Goal: Task Accomplishment & Management: Manage account settings

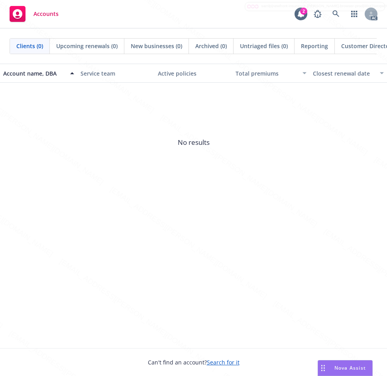
click at [25, 211] on div "Account name, DBA Service team Active policies Total premiums Closest renewal d…" at bounding box center [193, 206] width 387 height 285
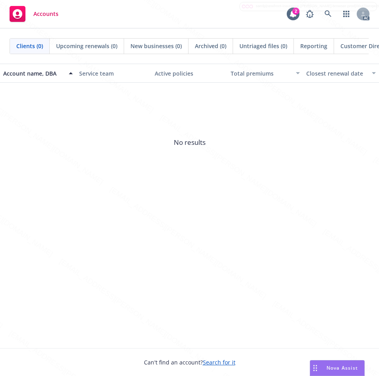
click at [33, 195] on span "No results" at bounding box center [189, 142] width 379 height 119
click at [277, 198] on span "No results" at bounding box center [189, 142] width 379 height 119
click at [277, 209] on div "Account name, DBA Service team Active policies Total premiums Closest renewal d…" at bounding box center [189, 206] width 379 height 285
click at [266, 224] on div "Account name, DBA Service team Active policies Total premiums Closest renewal d…" at bounding box center [189, 206] width 379 height 285
click at [220, 185] on span "No results" at bounding box center [189, 142] width 379 height 119
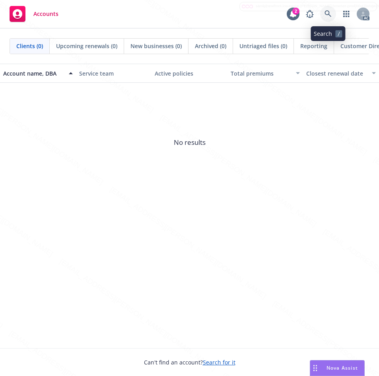
click at [326, 12] on icon at bounding box center [328, 13] width 7 height 7
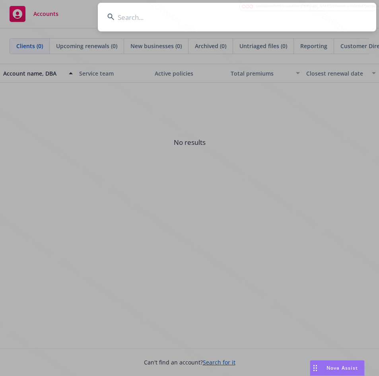
click at [142, 14] on input at bounding box center [237, 17] width 279 height 29
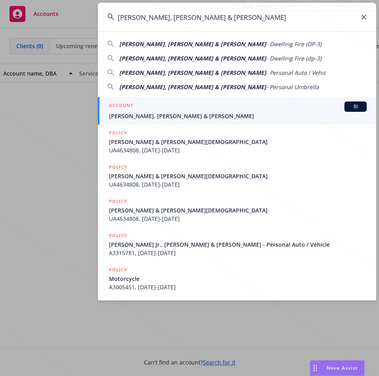
type input "[PERSON_NAME], [PERSON_NAME] & [PERSON_NAME]"
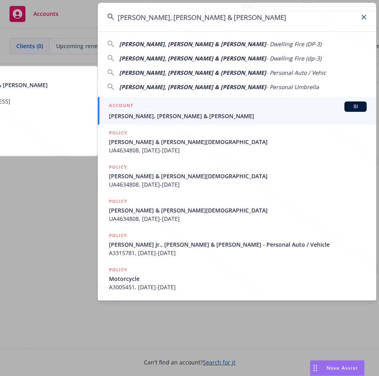
click at [141, 113] on span "[PERSON_NAME], [PERSON_NAME] & [PERSON_NAME]" at bounding box center [238, 116] width 258 height 8
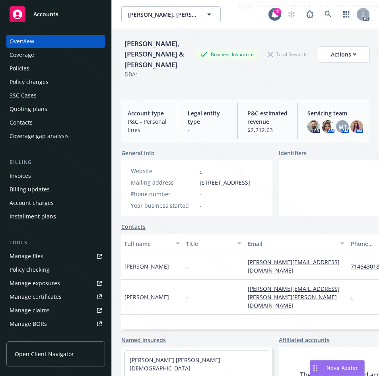
click at [22, 54] on div "Coverage" at bounding box center [22, 55] width 25 height 13
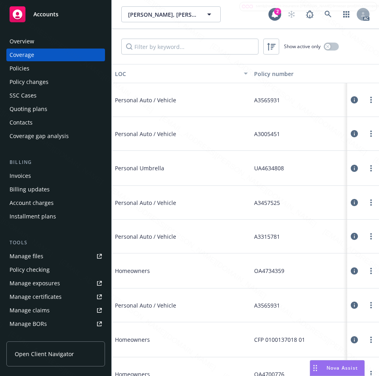
click at [25, 40] on div "Overview" at bounding box center [22, 41] width 25 height 13
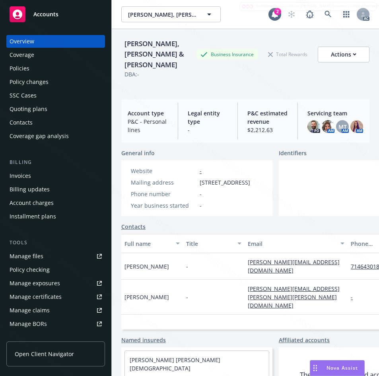
drag, startPoint x: 199, startPoint y: 170, endPoint x: 257, endPoint y: 172, distance: 58.2
click at [254, 178] on div "Mailing address [STREET_ADDRESS]" at bounding box center [191, 182] width 126 height 8
copy span "27181 Shenandoah Dr"
click at [12, 68] on div "Policies" at bounding box center [20, 68] width 20 height 13
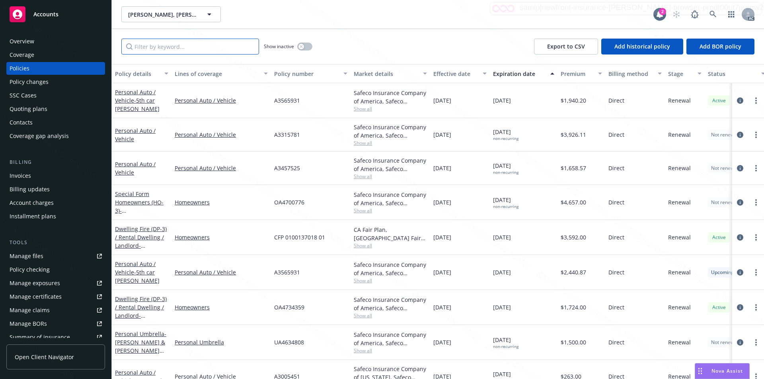
click at [214, 46] on input "Filter by keyword..." at bounding box center [190, 47] width 138 height 16
paste input "CFP 0100137018 01"
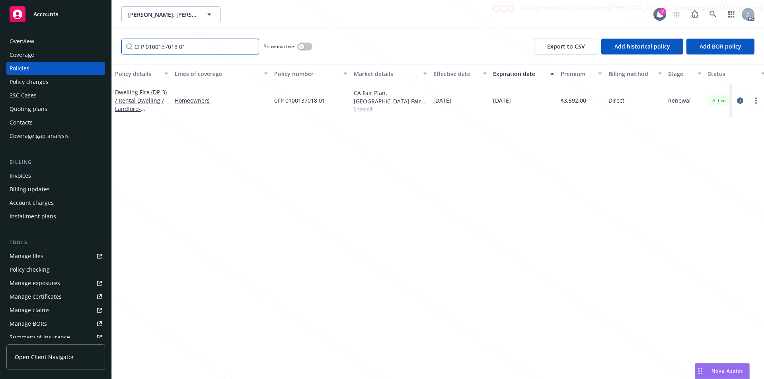
type input "CFP 0100137018 01"
click at [138, 100] on link "Dwelling Fire (DP-3) / Rental Dwelling / Landlord - [STREET_ADDRESS]" at bounding box center [141, 104] width 52 height 33
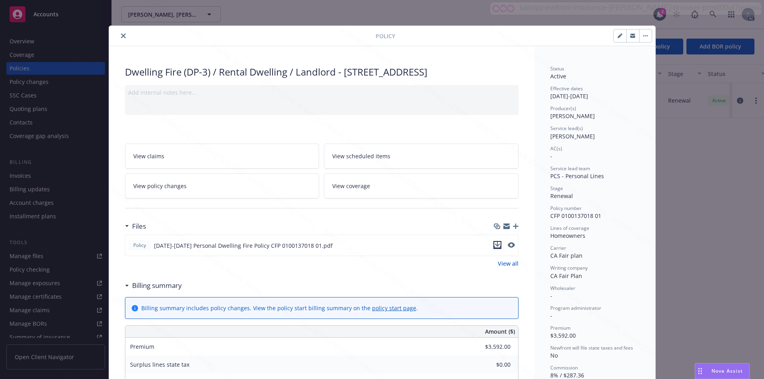
click at [495, 248] on icon "download file" at bounding box center [497, 245] width 6 height 6
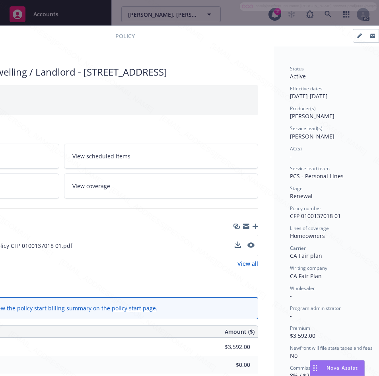
scroll to position [0, 150]
click at [238, 248] on icon "download file" at bounding box center [238, 245] width 6 height 6
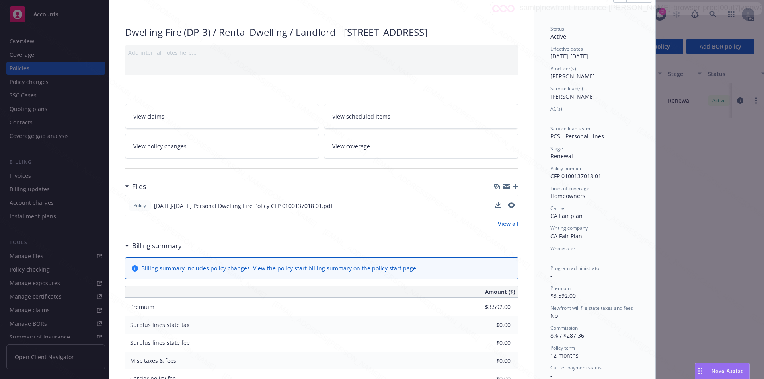
scroll to position [0, 0]
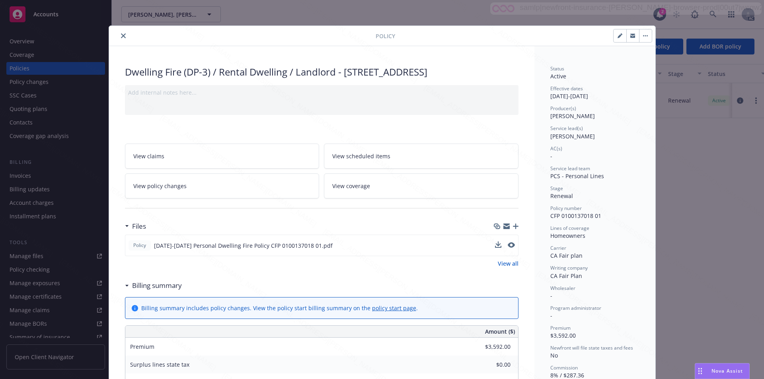
click at [121, 35] on icon "close" at bounding box center [123, 35] width 5 height 5
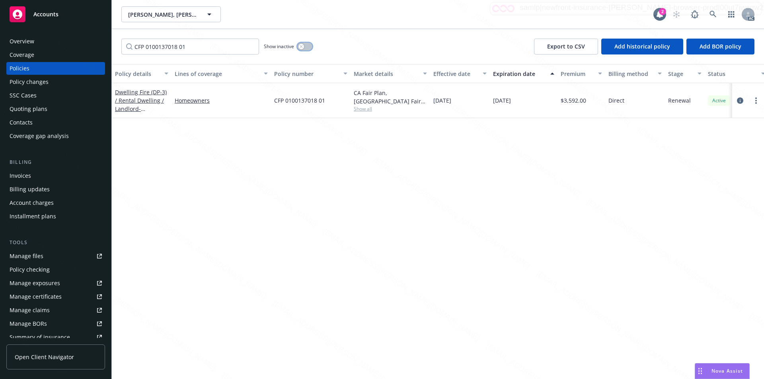
click at [300, 46] on icon "button" at bounding box center [301, 46] width 3 height 3
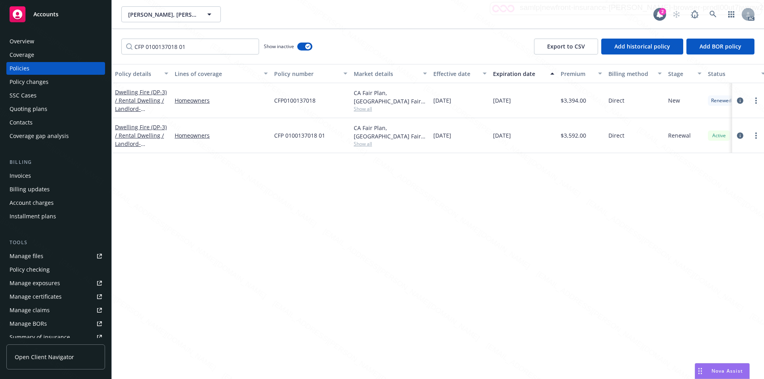
click at [20, 38] on div "Overview" at bounding box center [22, 41] width 25 height 13
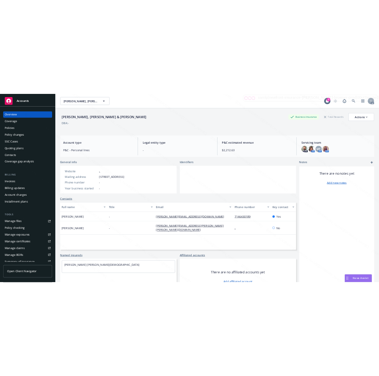
scroll to position [29, 0]
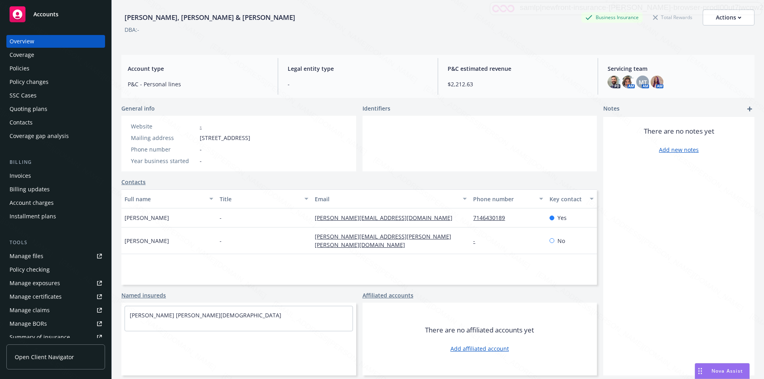
click at [25, 73] on div "Policies" at bounding box center [20, 68] width 20 height 13
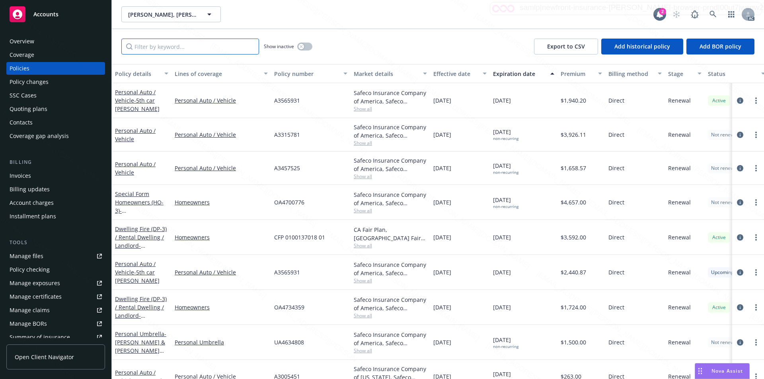
click at [162, 47] on input "Filter by keyword..." at bounding box center [190, 47] width 138 height 16
paste input "CFP 0100137018 01"
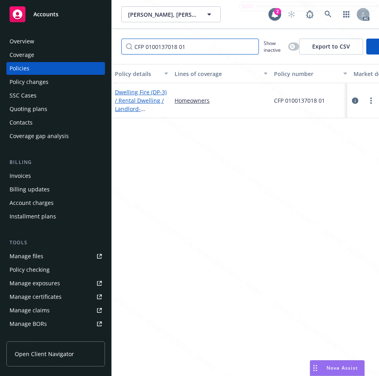
type input "CFP 0100137018 01"
click at [135, 97] on link "Dwelling Fire (DP-3) / Rental Dwelling / Landlord - [STREET_ADDRESS]" at bounding box center [141, 104] width 52 height 33
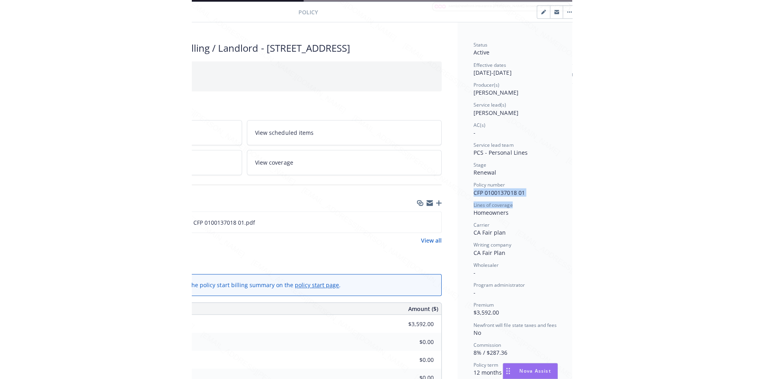
scroll to position [24, 174]
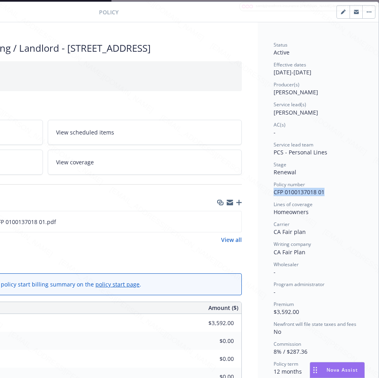
drag, startPoint x: 310, startPoint y: 189, endPoint x: 325, endPoint y: 194, distance: 16.2
click at [325, 194] on div "Status Active Effective dates [DATE] - [DATE] Producer(s) [PERSON_NAME] Service…" at bounding box center [318, 362] width 121 height 681
copy span "CFP 0100137018 01"
drag, startPoint x: 267, startPoint y: 73, endPoint x: 293, endPoint y: 72, distance: 25.9
click at [296, 72] on div "Status Active Effective dates [DATE] - [DATE] Producer(s) [PERSON_NAME] Service…" at bounding box center [318, 362] width 121 height 681
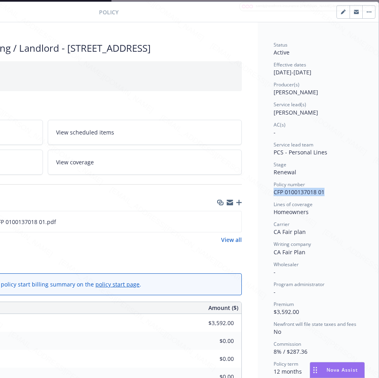
copy div "12/20/202"
drag, startPoint x: 297, startPoint y: 72, endPoint x: 287, endPoint y: 72, distance: 10.0
click at [287, 72] on div "Effective dates [DATE] - [DATE]" at bounding box center [318, 68] width 89 height 15
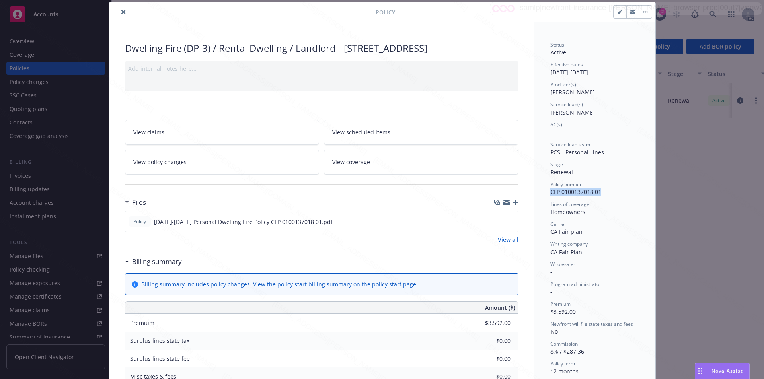
scroll to position [0, 0]
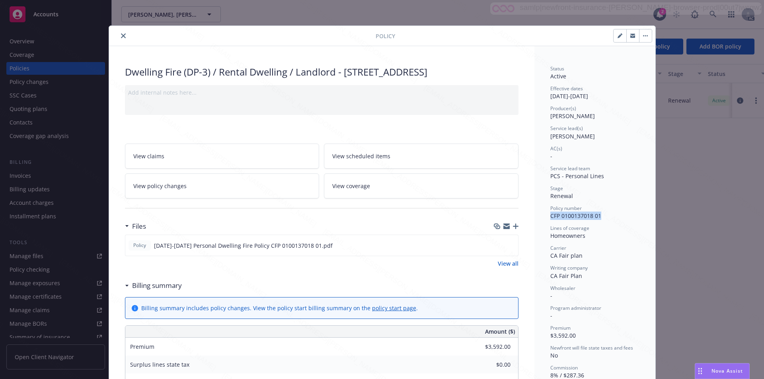
click at [639, 34] on button "button" at bounding box center [645, 35] width 13 height 13
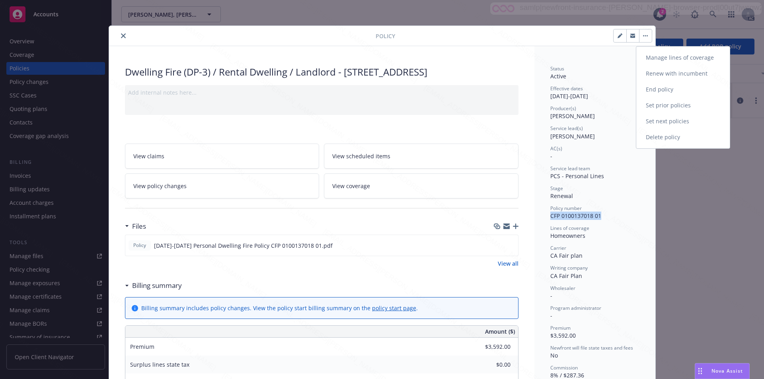
click at [671, 88] on link "End policy" at bounding box center [684, 90] width 94 height 16
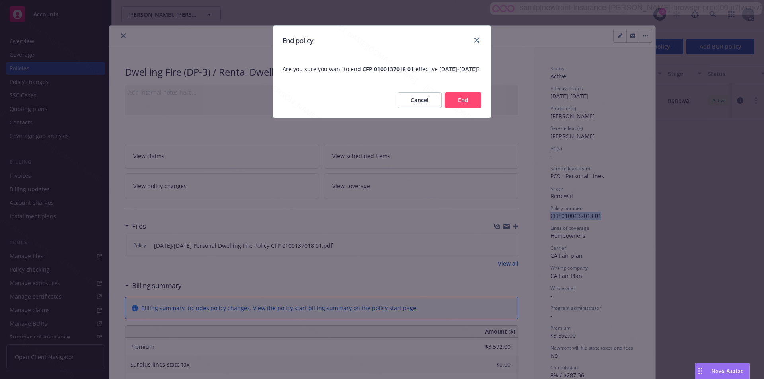
click at [457, 106] on button "End" at bounding box center [463, 100] width 37 height 16
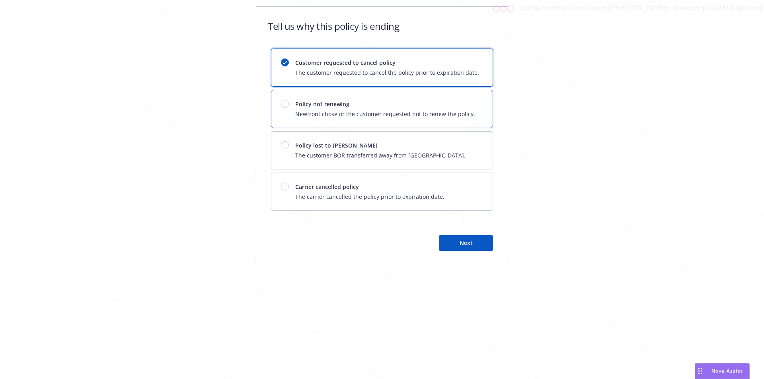
click at [419, 112] on span "Newfront chose or the customer requested not to renew the policy." at bounding box center [385, 114] width 180 height 8
click at [465, 244] on span "Next" at bounding box center [466, 243] width 13 height 8
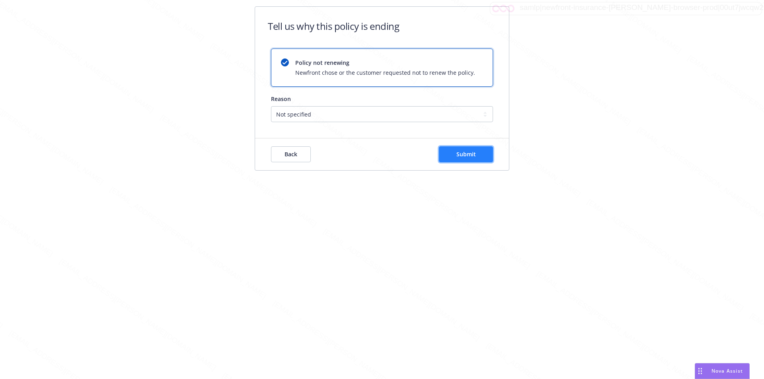
click at [459, 158] on span "Submit" at bounding box center [467, 154] width 20 height 8
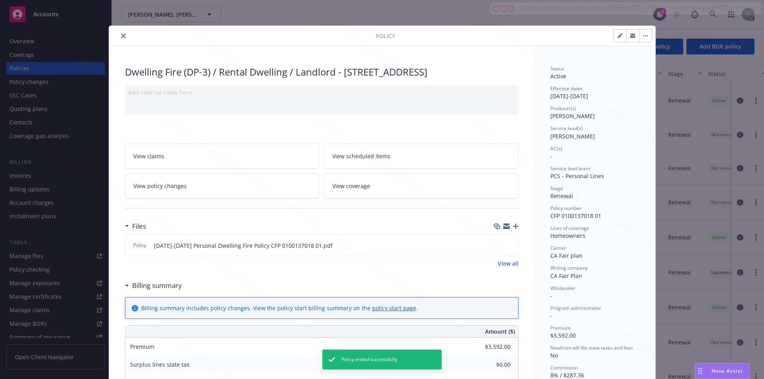
scroll to position [24, 0]
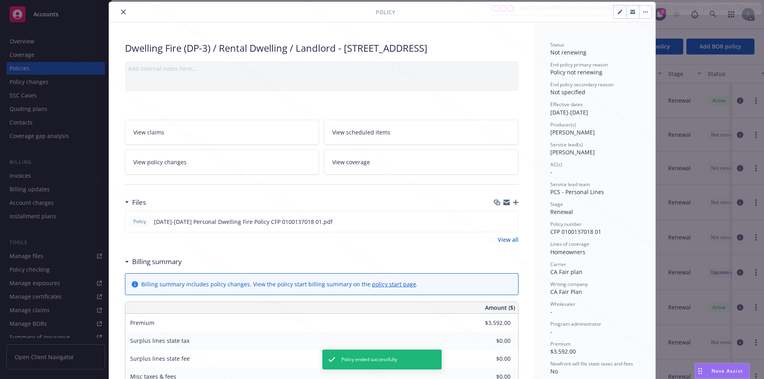
click at [121, 12] on icon "close" at bounding box center [123, 12] width 5 height 5
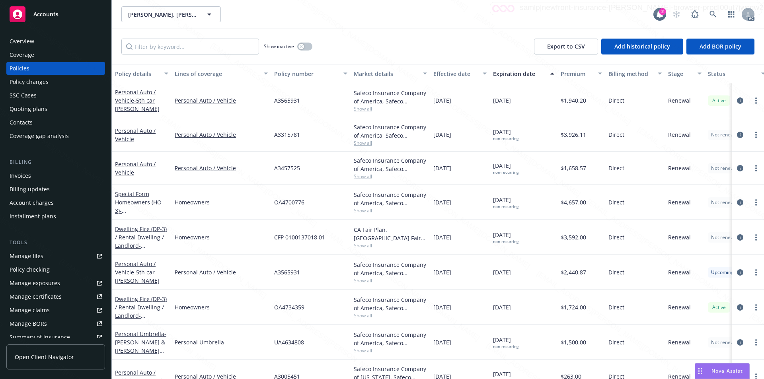
drag, startPoint x: 462, startPoint y: 291, endPoint x: 348, endPoint y: 39, distance: 277.4
click at [348, 39] on div "Show inactive Export to CSV Add historical policy Add BOR policy" at bounding box center [438, 46] width 652 height 35
click at [431, 48] on div "Show inactive Export to CSV Add historical policy Add BOR policy" at bounding box center [438, 46] width 652 height 35
click at [254, 254] on div "Homeowners" at bounding box center [222, 237] width 100 height 35
click at [252, 230] on div "Homeowners" at bounding box center [222, 237] width 100 height 35
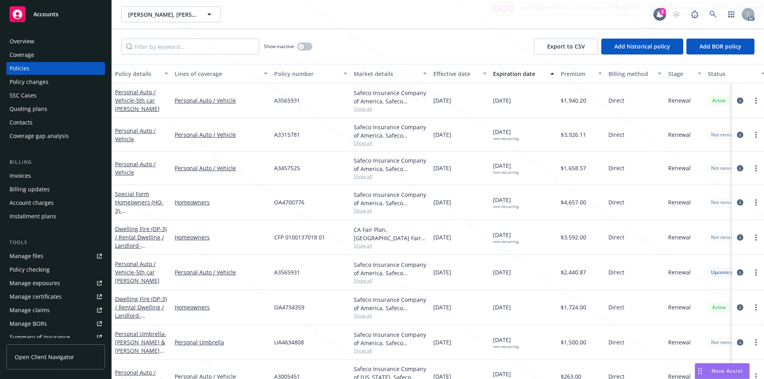
click at [245, 139] on div "Personal Auto / Vehicle" at bounding box center [222, 134] width 100 height 33
click at [322, 102] on div "A3565931" at bounding box center [311, 100] width 80 height 35
click at [246, 198] on div "Homeowners" at bounding box center [222, 202] width 100 height 35
click at [399, 46] on div "Show inactive Export to CSV Add historical policy Add BOR policy" at bounding box center [438, 46] width 652 height 35
